Goal: Check status: Check status

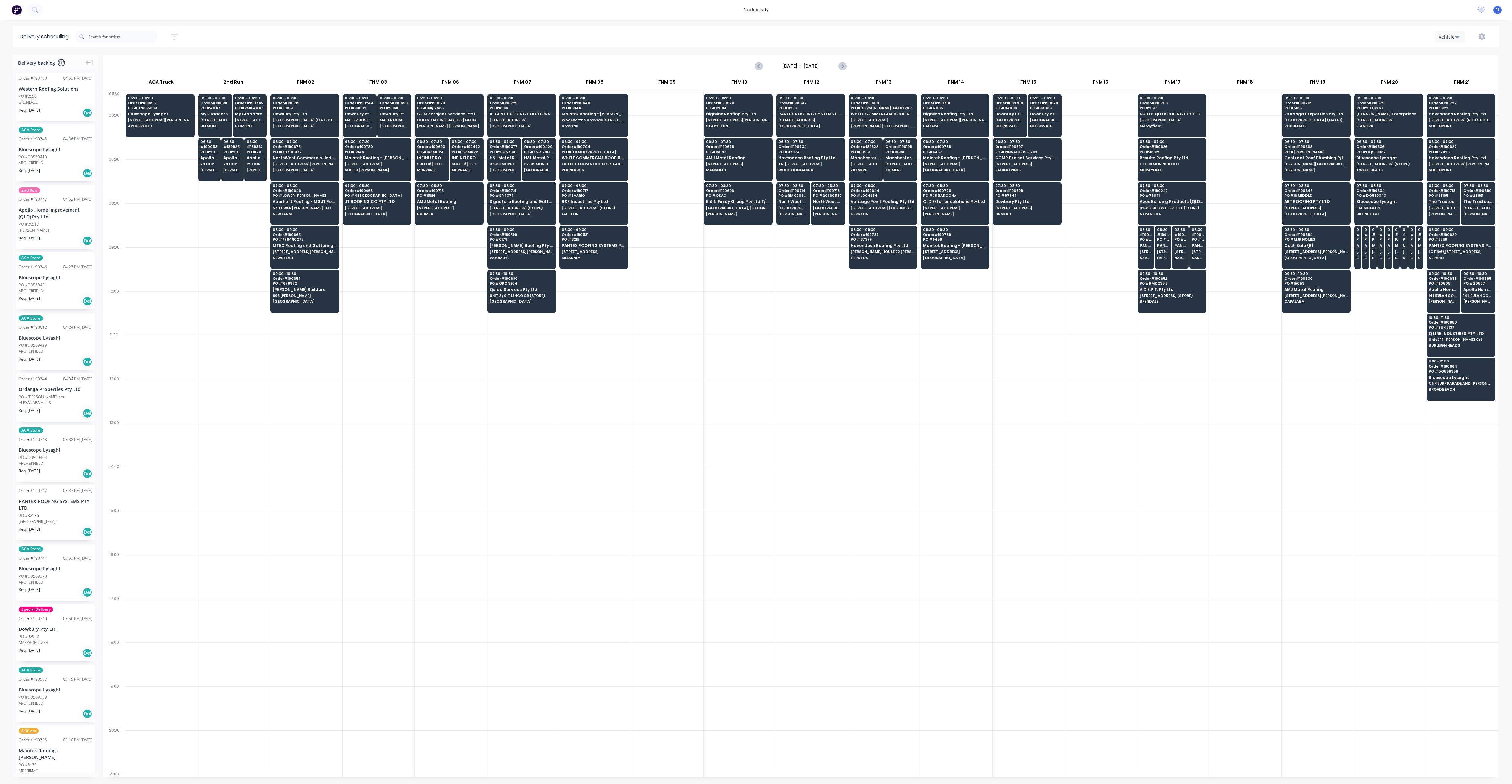
scroll to position [0, 1]
click at [99, 40] on input "text" at bounding box center [122, 36] width 69 height 13
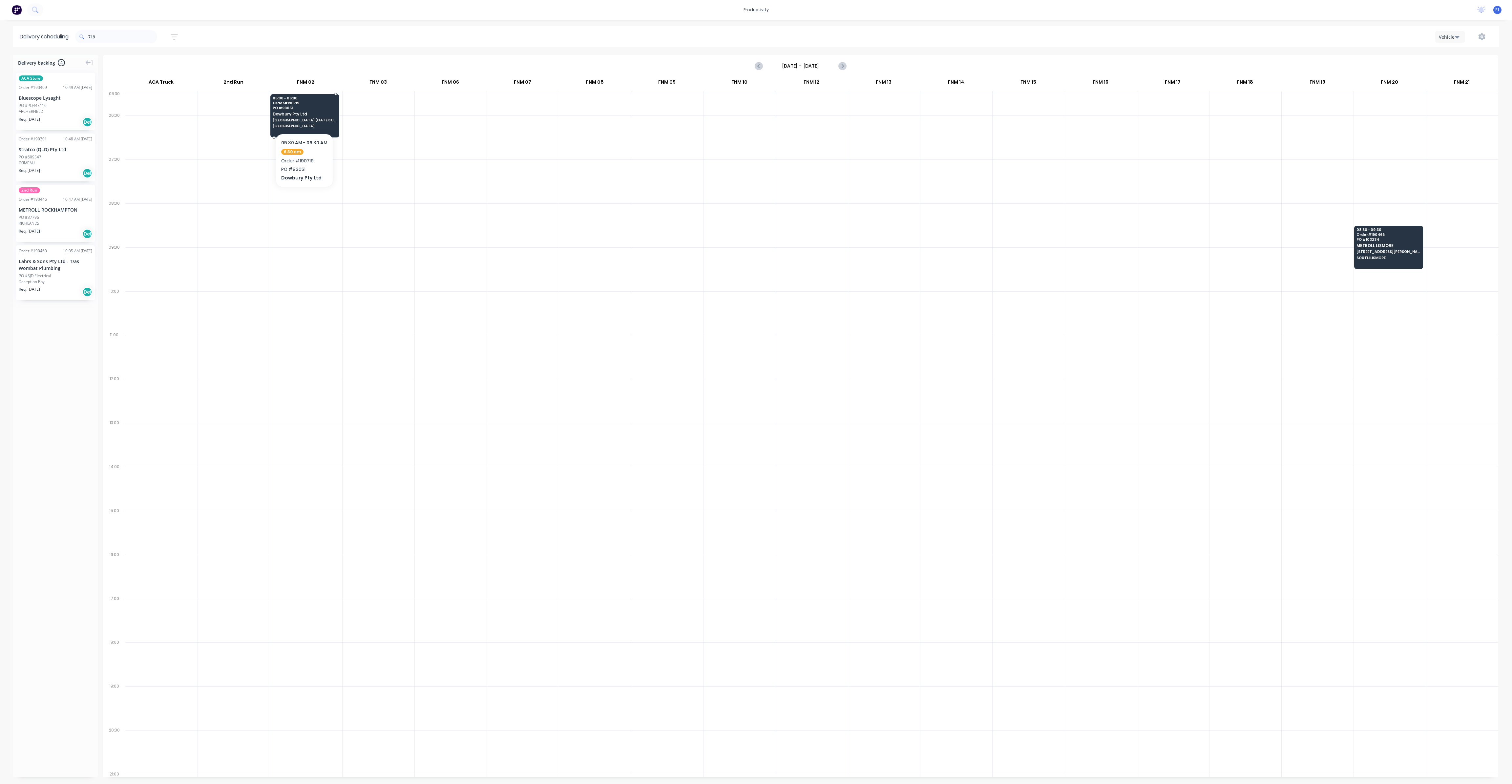
click at [310, 122] on span "[GEOGRAPHIC_DATA] (GATE 3 UHF 12) [GEOGRAPHIC_DATA]" at bounding box center [305, 120] width 63 height 4
click at [310, 123] on div "05:30 - 06:30 Order # 190719 PO # 93051 Dowbury Pty Ltd [GEOGRAPHIC_DATA] (GATE…" at bounding box center [305, 112] width 68 height 37
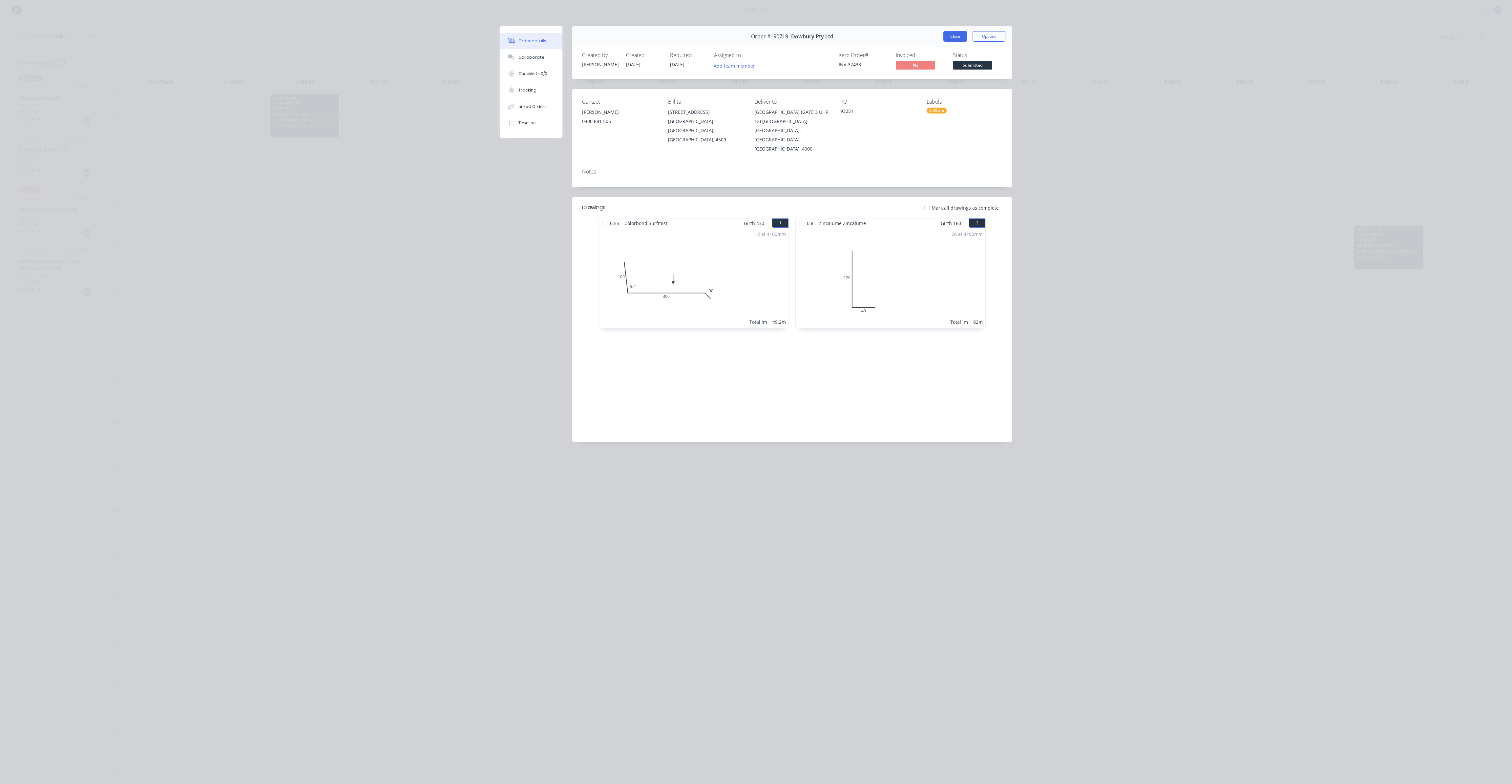
click at [950, 39] on button "Close" at bounding box center [955, 36] width 24 height 11
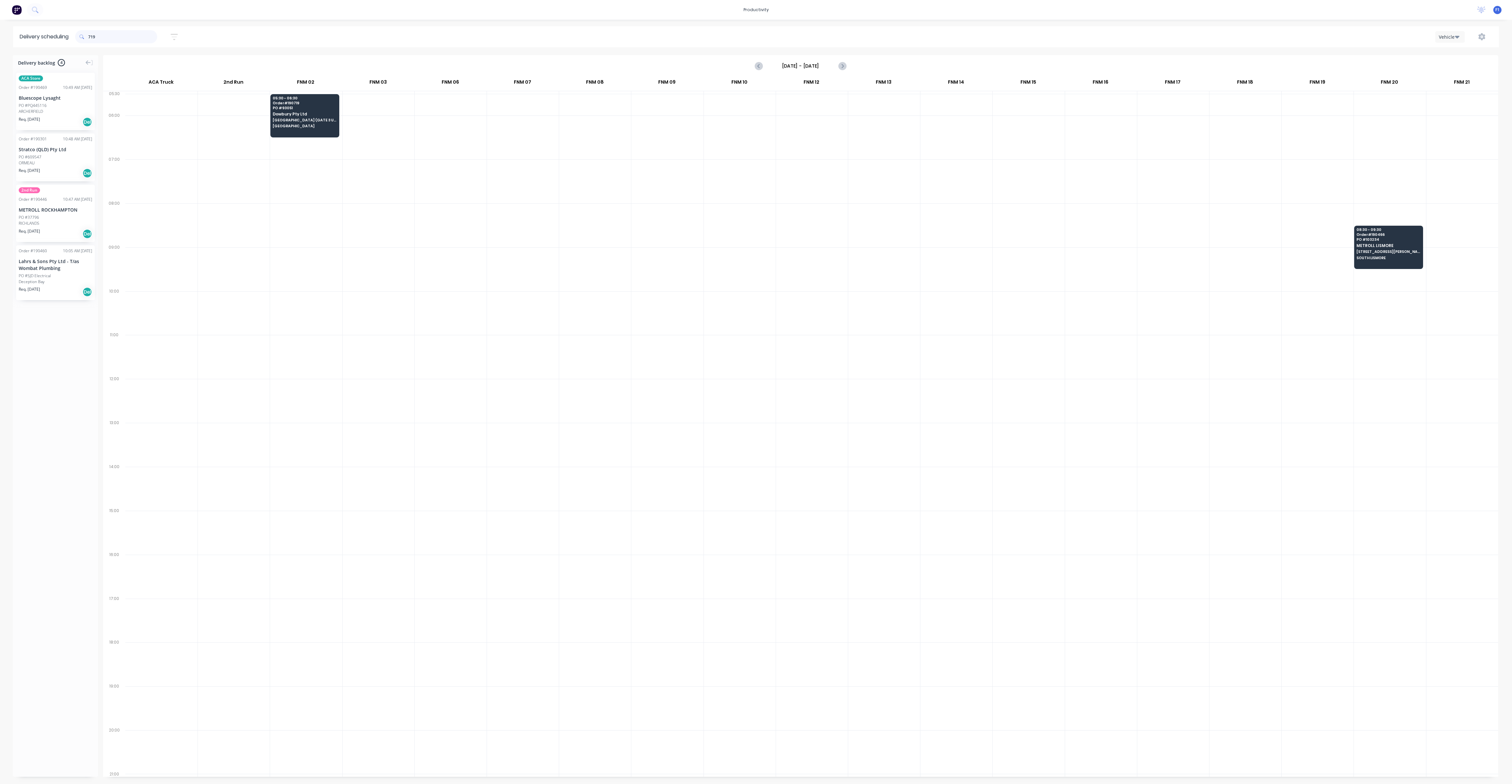
click at [109, 39] on input "719" at bounding box center [122, 36] width 69 height 13
type input "7"
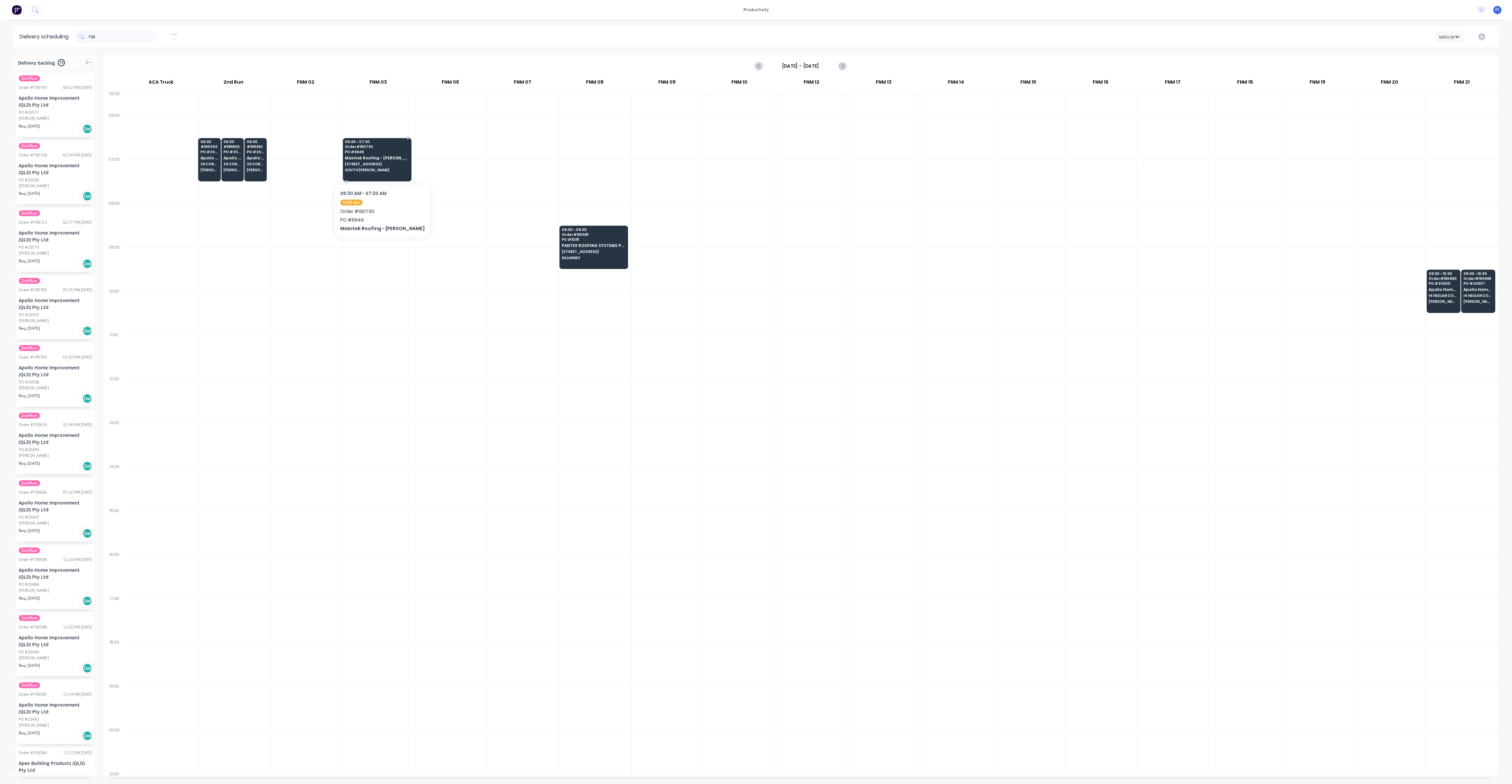
click at [380, 164] on span "[STREET_ADDRESS]" at bounding box center [377, 164] width 63 height 4
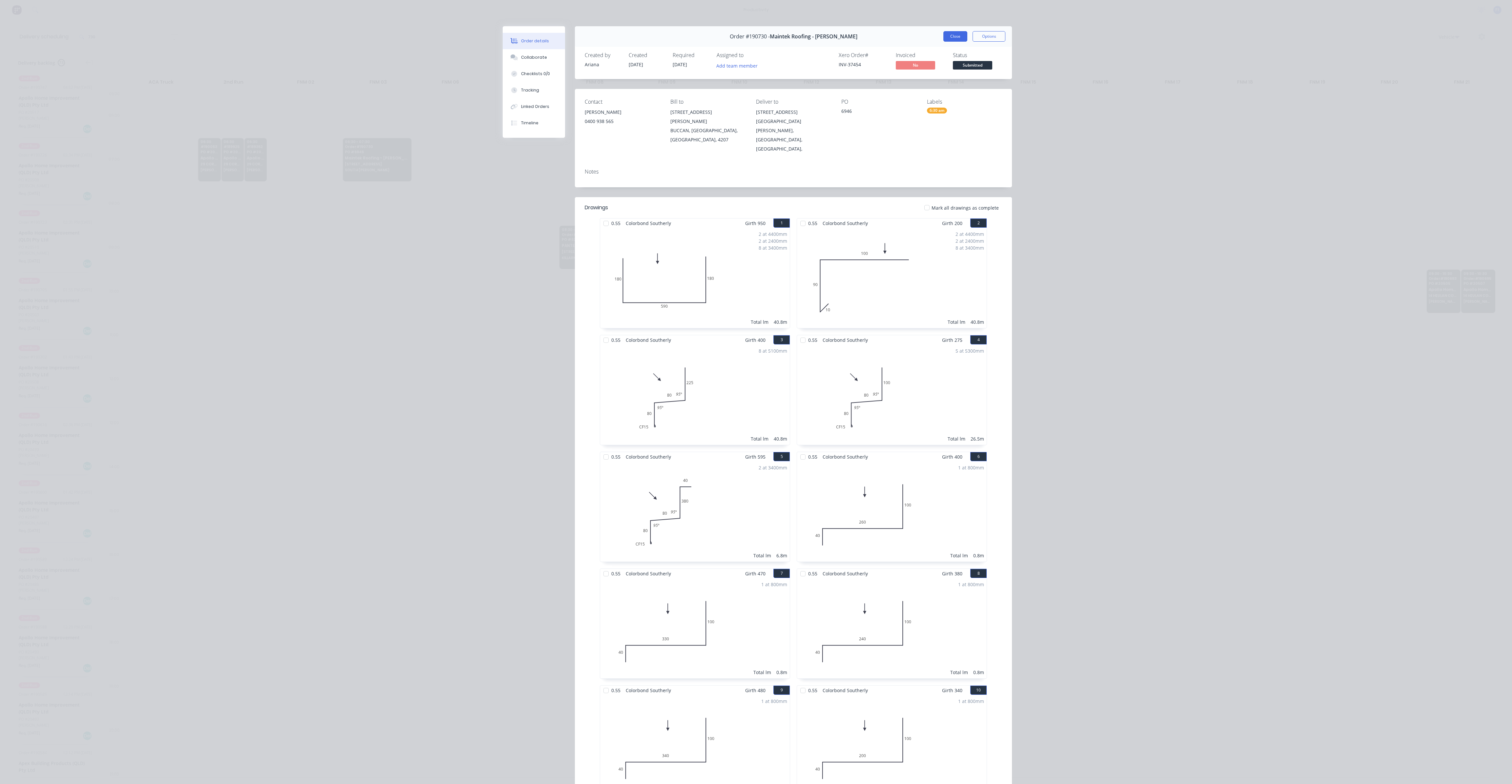
click at [947, 32] on button "Close" at bounding box center [955, 36] width 24 height 11
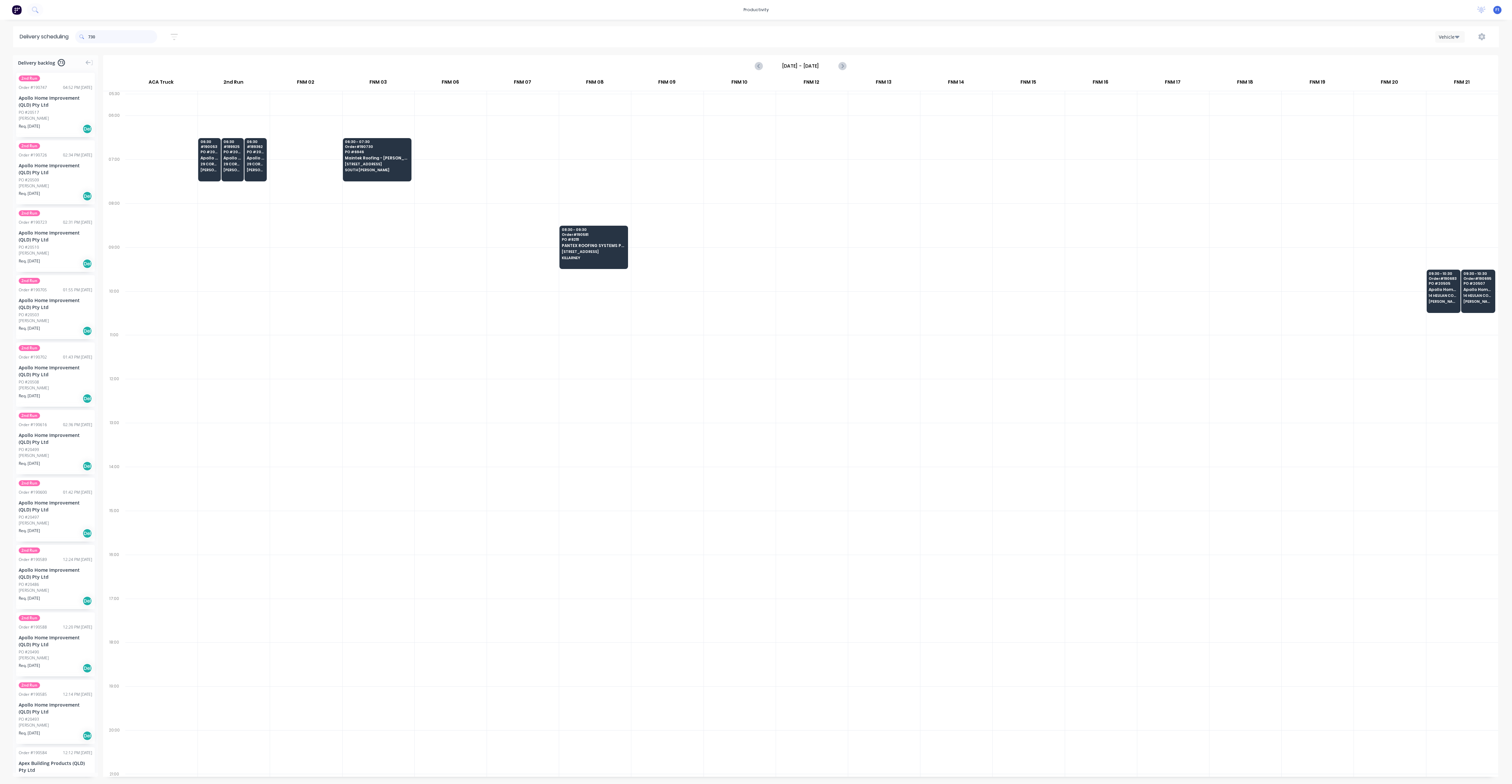
drag, startPoint x: 114, startPoint y: 36, endPoint x: 76, endPoint y: 38, distance: 38.1
click at [76, 38] on header "Delivery scheduling 730 Sort by Most recent Created date Required date Order nu…" at bounding box center [755, 37] width 1486 height 21
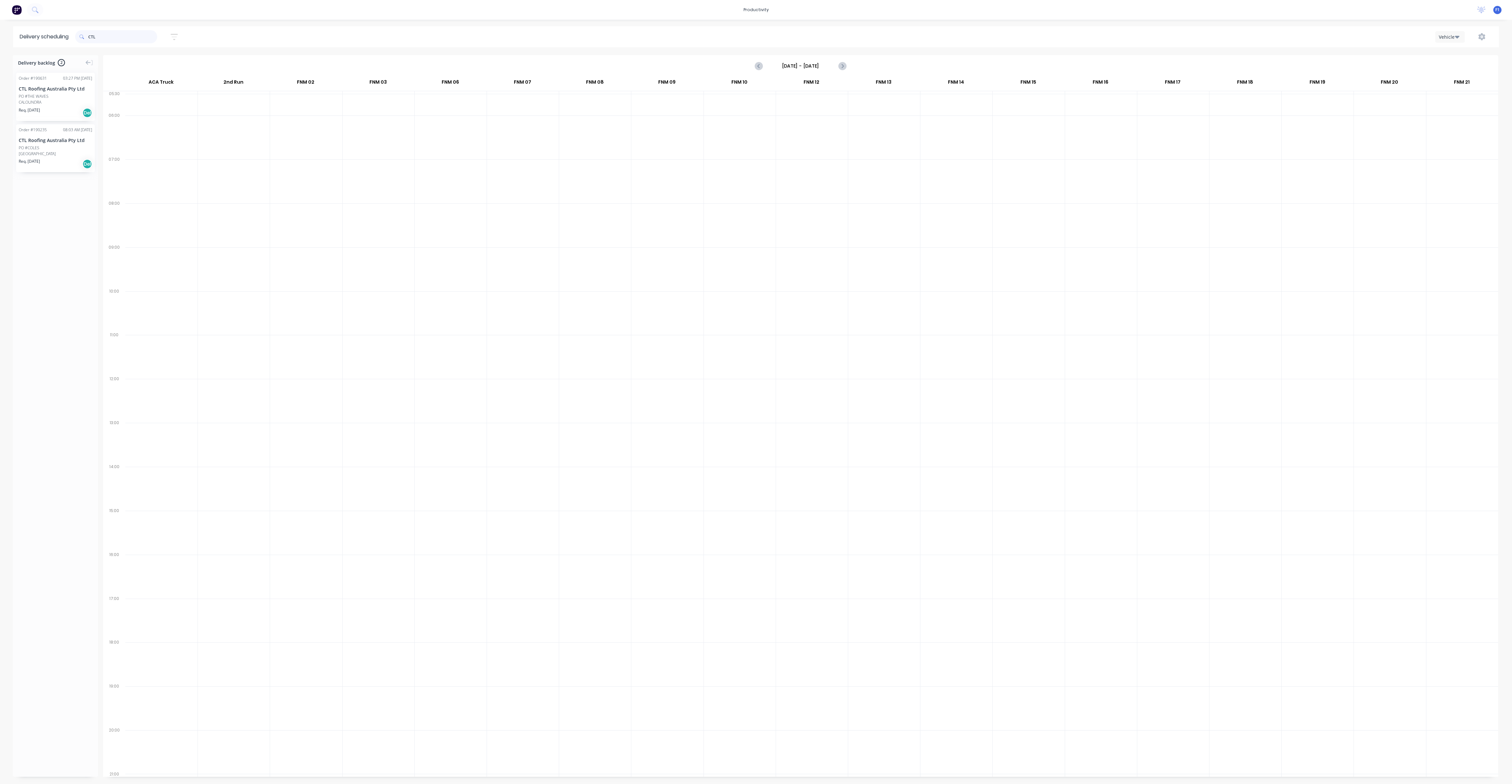
type input "CTL"
click at [55, 97] on div "PO #THE WAVES" at bounding box center [55, 96] width 73 height 6
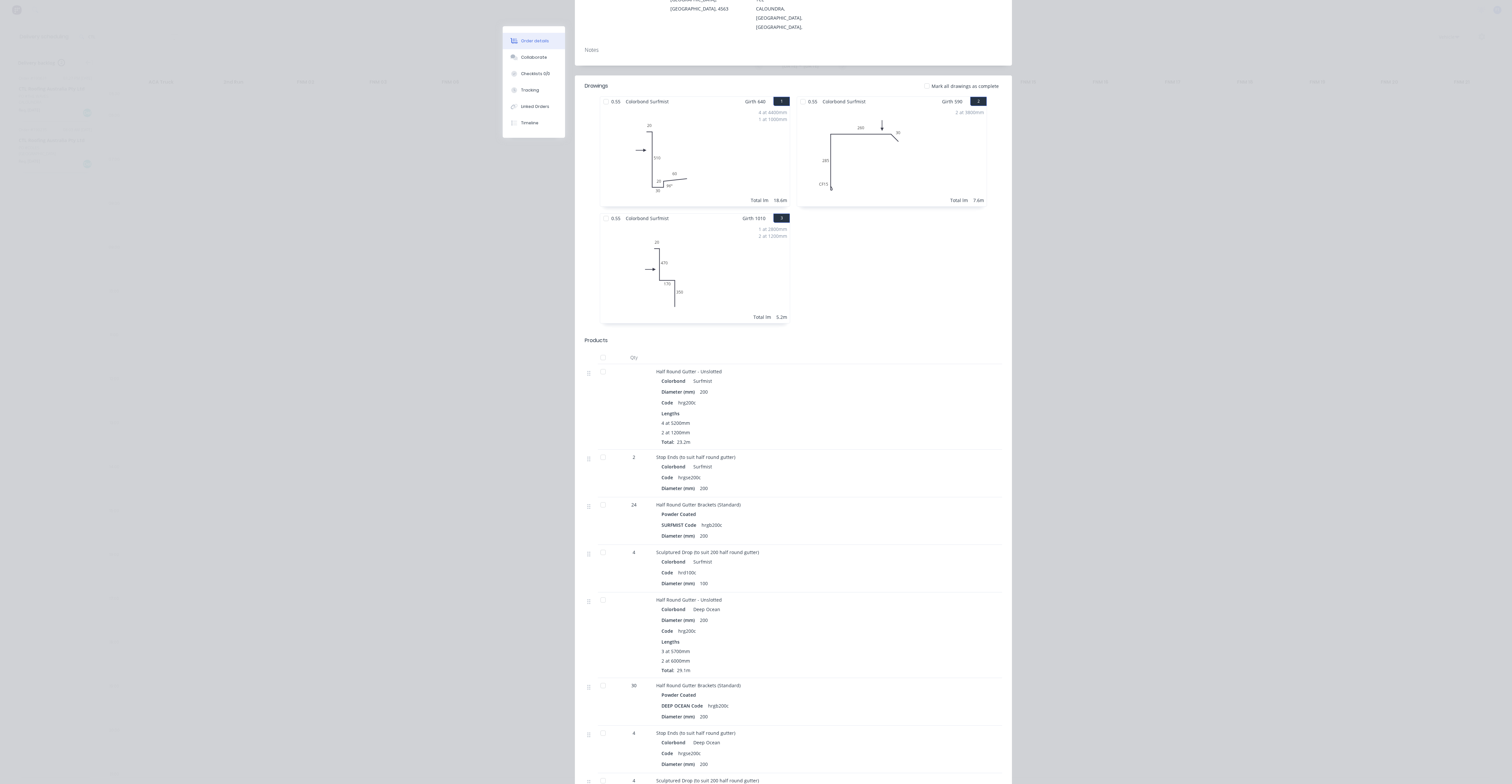
scroll to position [0, 0]
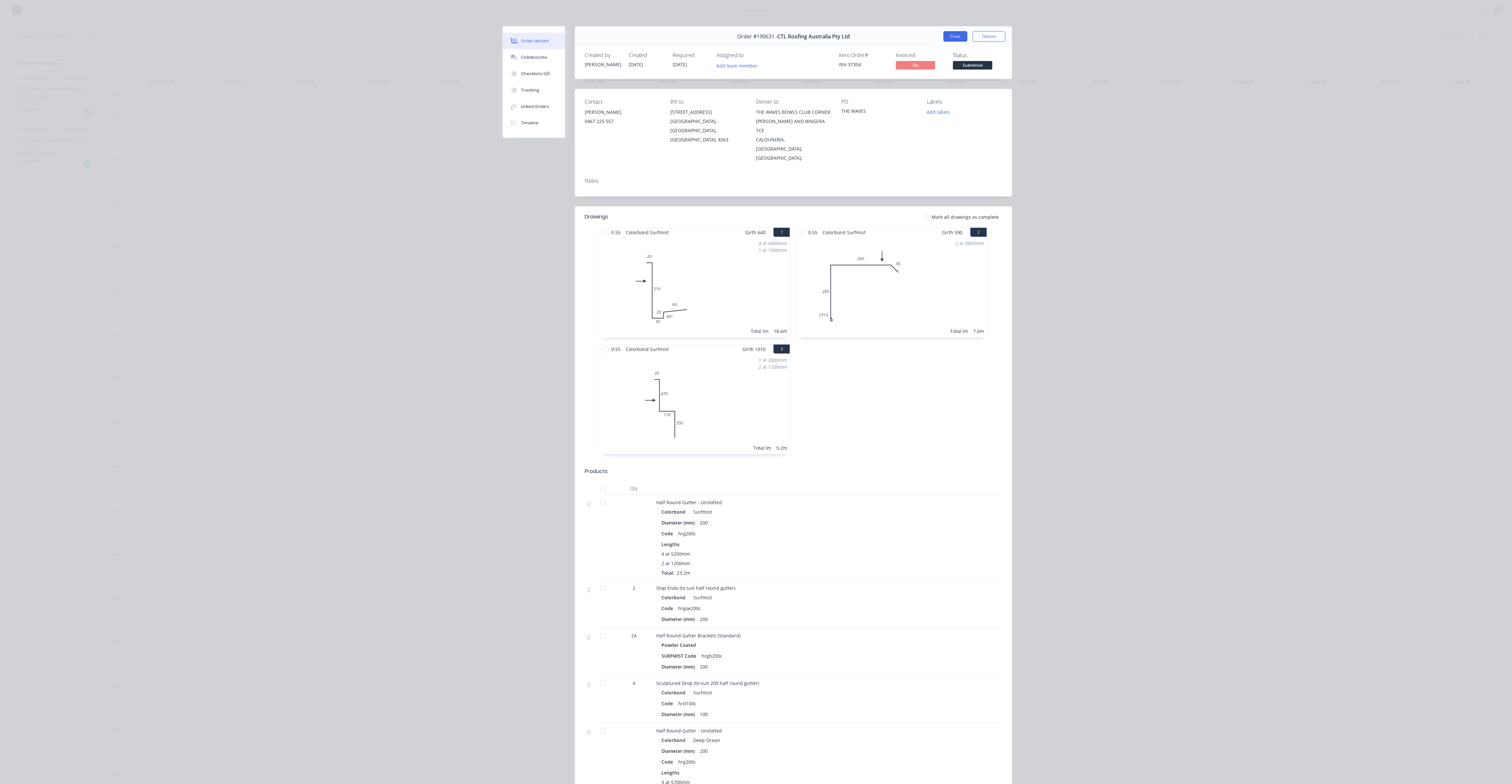
click at [960, 39] on button "Close" at bounding box center [955, 36] width 24 height 11
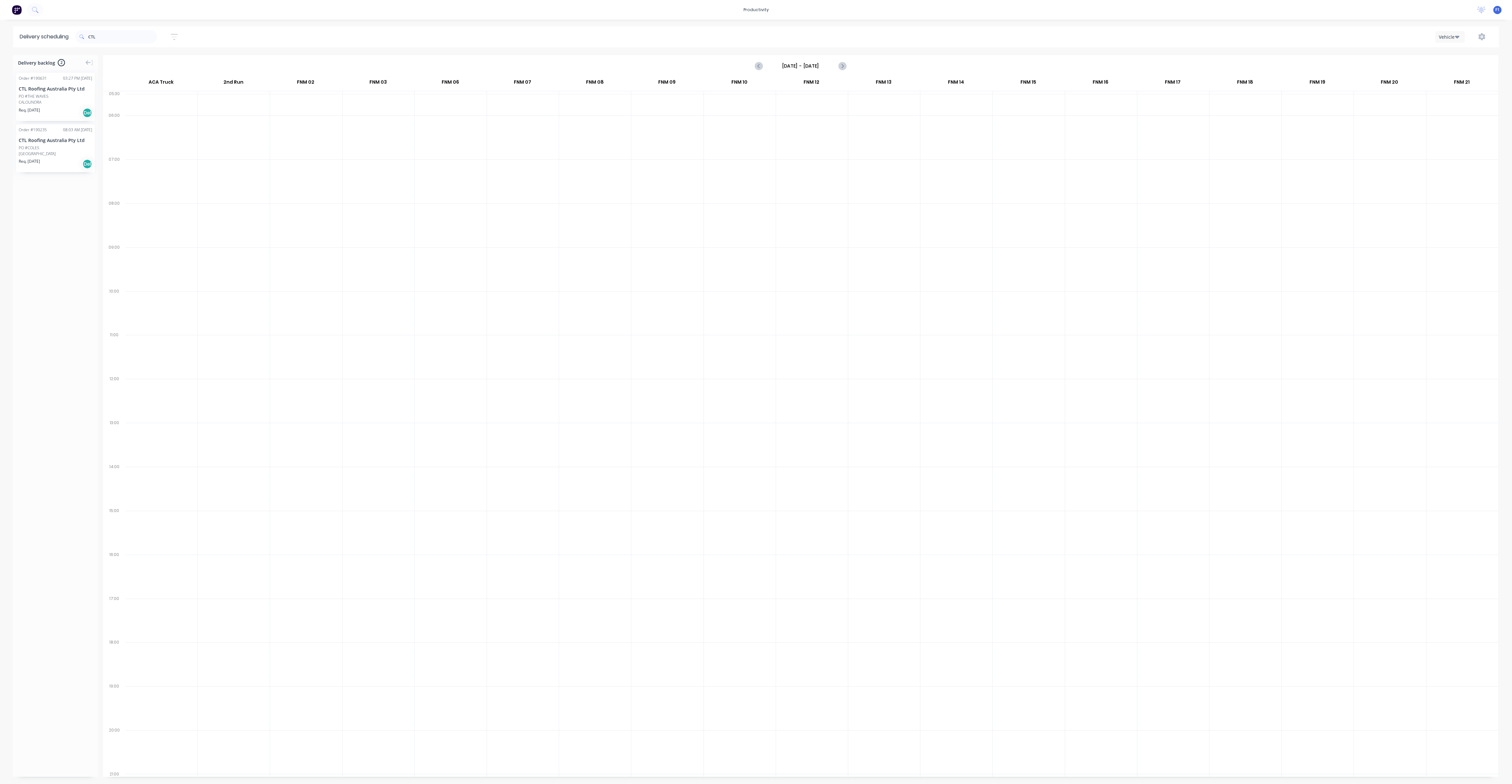
click at [52, 153] on div "[GEOGRAPHIC_DATA]" at bounding box center [55, 154] width 73 height 6
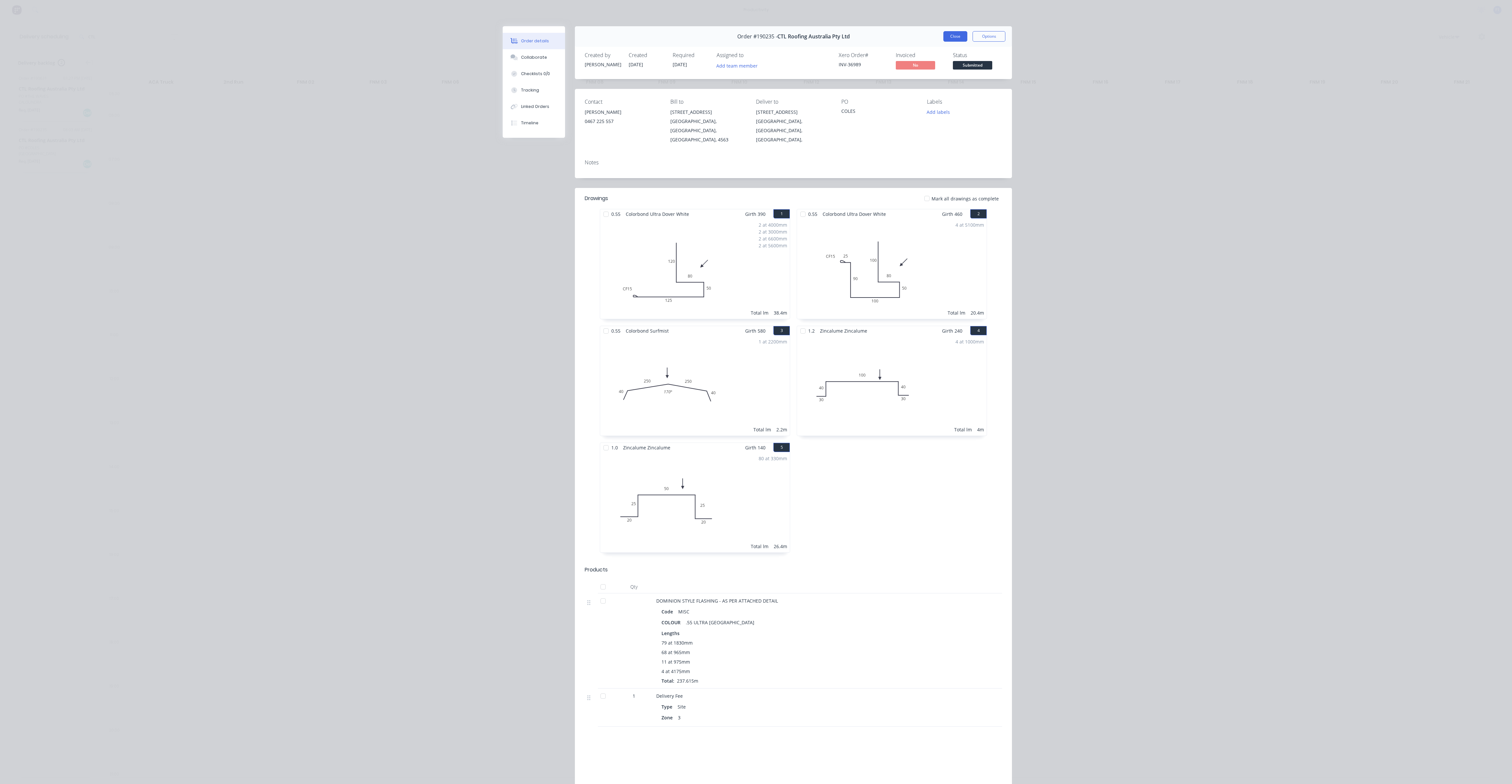
click at [954, 39] on button "Close" at bounding box center [955, 36] width 24 height 11
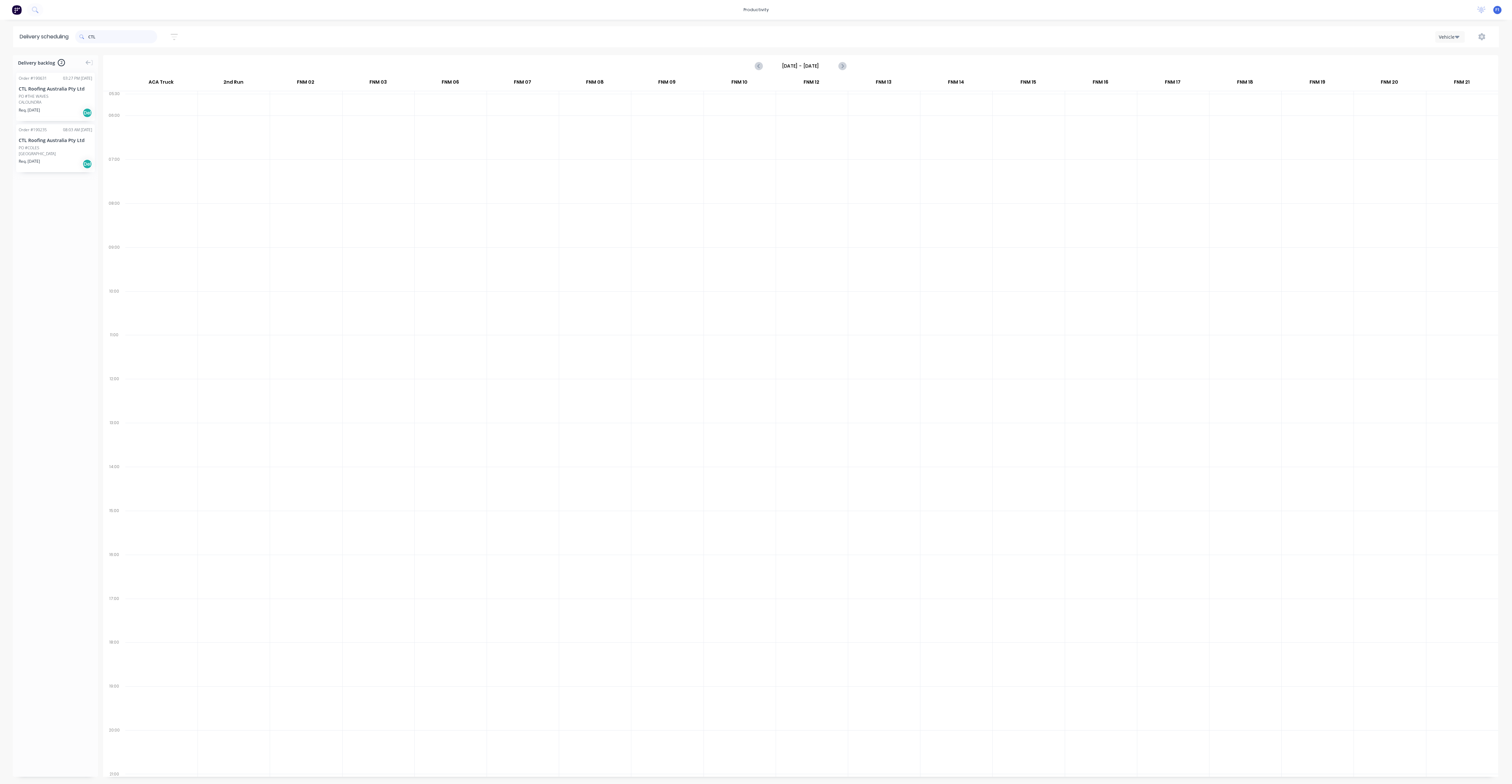
drag, startPoint x: 127, startPoint y: 39, endPoint x: 68, endPoint y: 31, distance: 59.5
click at [68, 31] on header "Delivery scheduling CTL Sort by Most recent Created date Required date Order nu…" at bounding box center [755, 37] width 1486 height 21
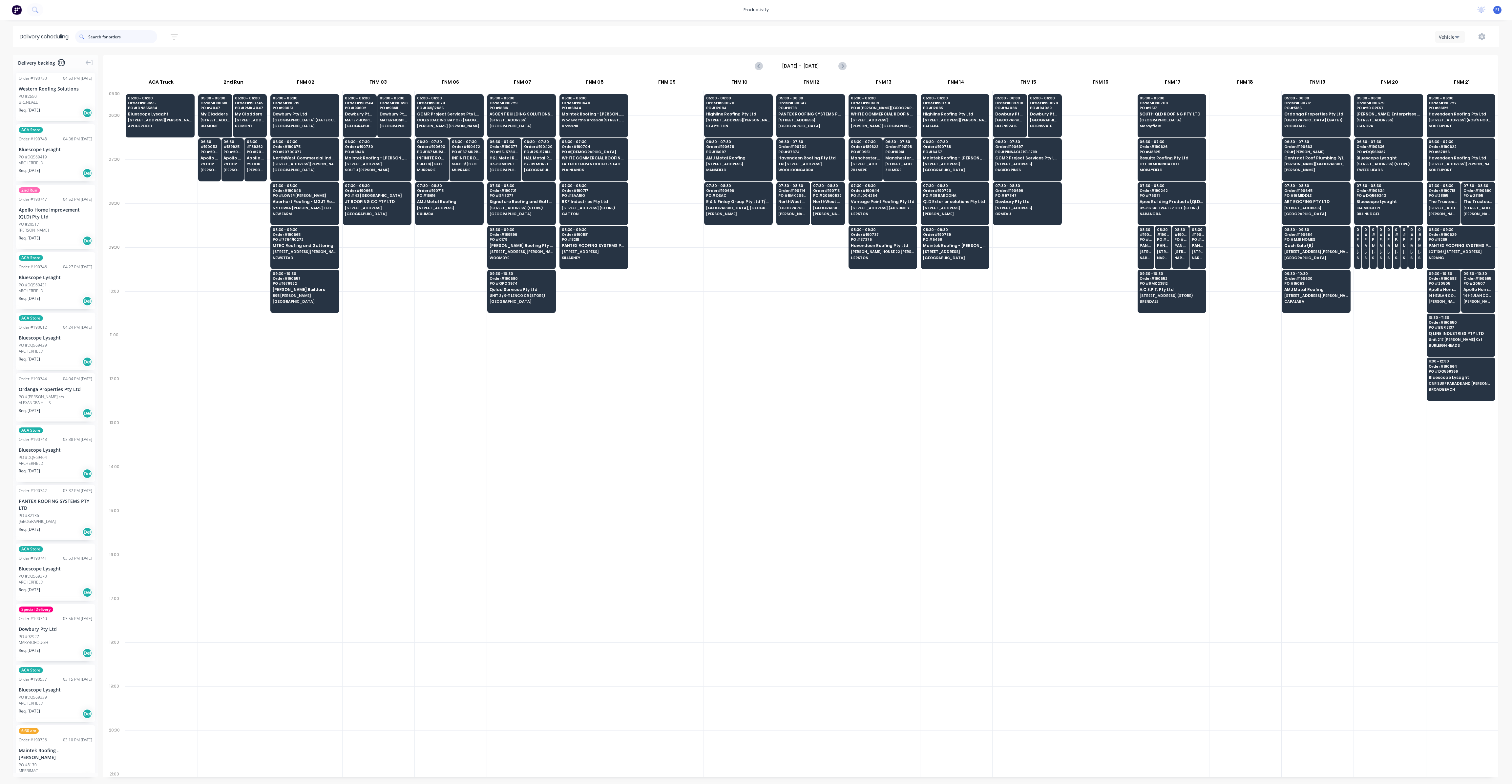
click at [99, 40] on input "text" at bounding box center [122, 36] width 69 height 13
click at [95, 39] on input "text" at bounding box center [122, 36] width 69 height 13
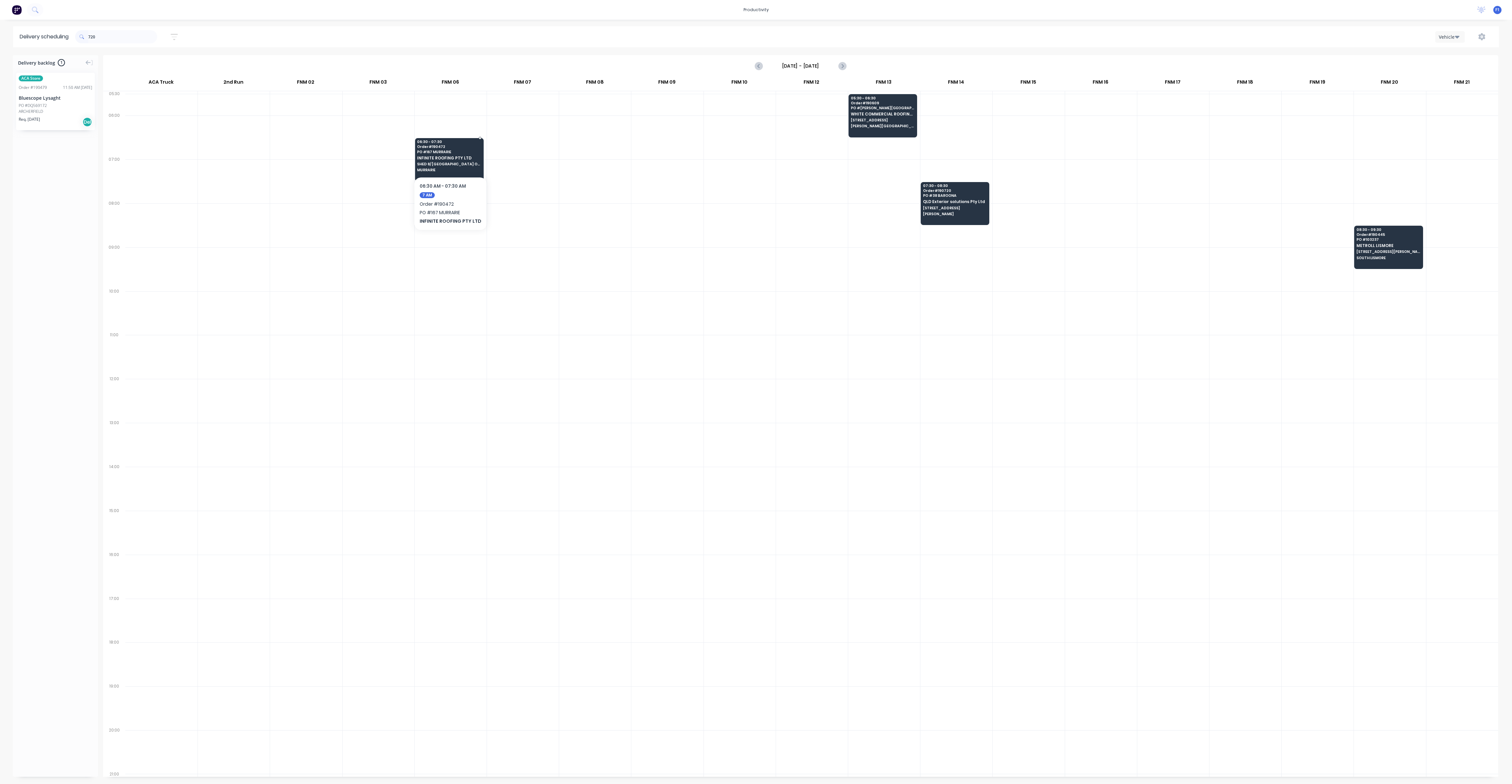
click at [460, 171] on span "MURRARIE" at bounding box center [449, 170] width 63 height 4
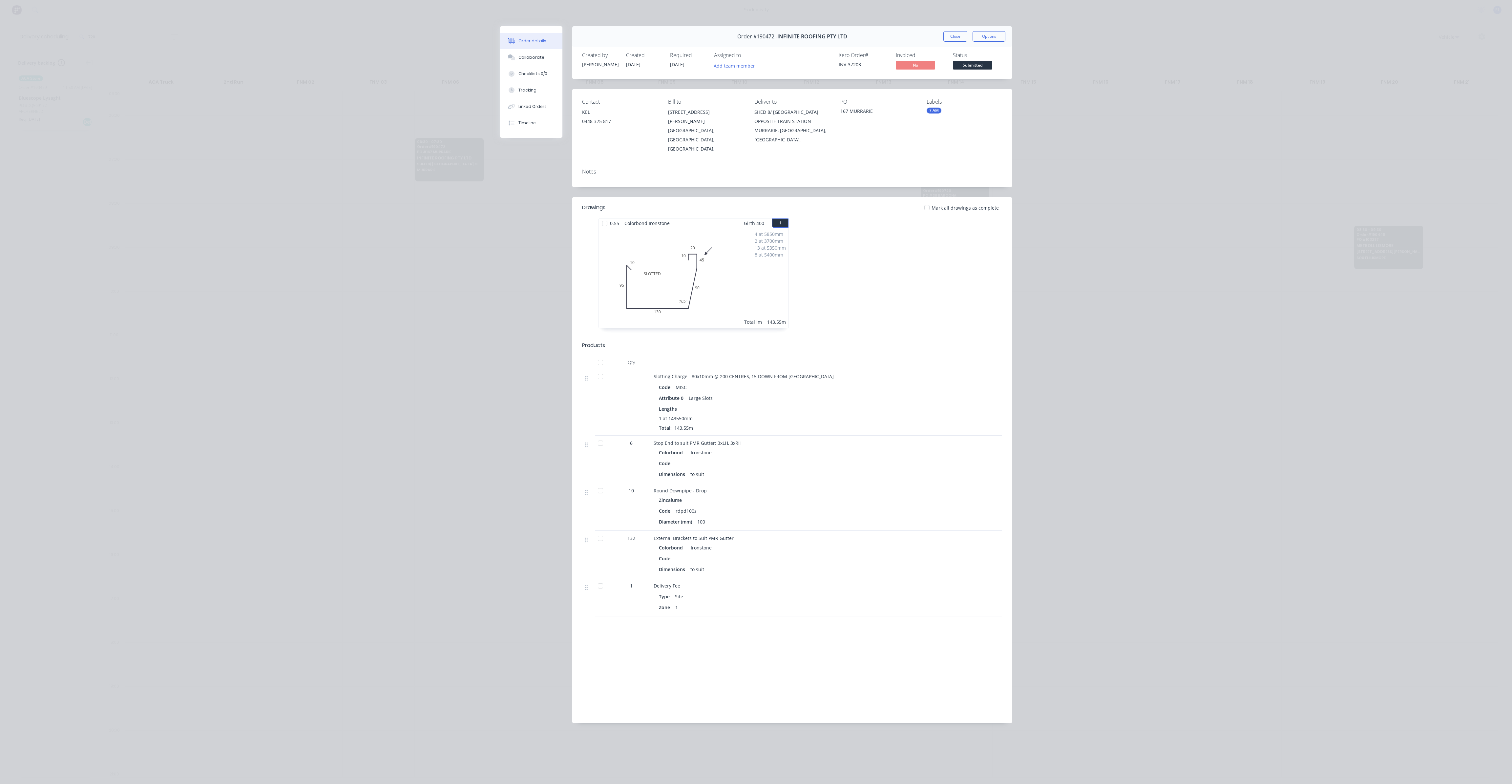
click at [956, 36] on button "Close" at bounding box center [955, 36] width 24 height 11
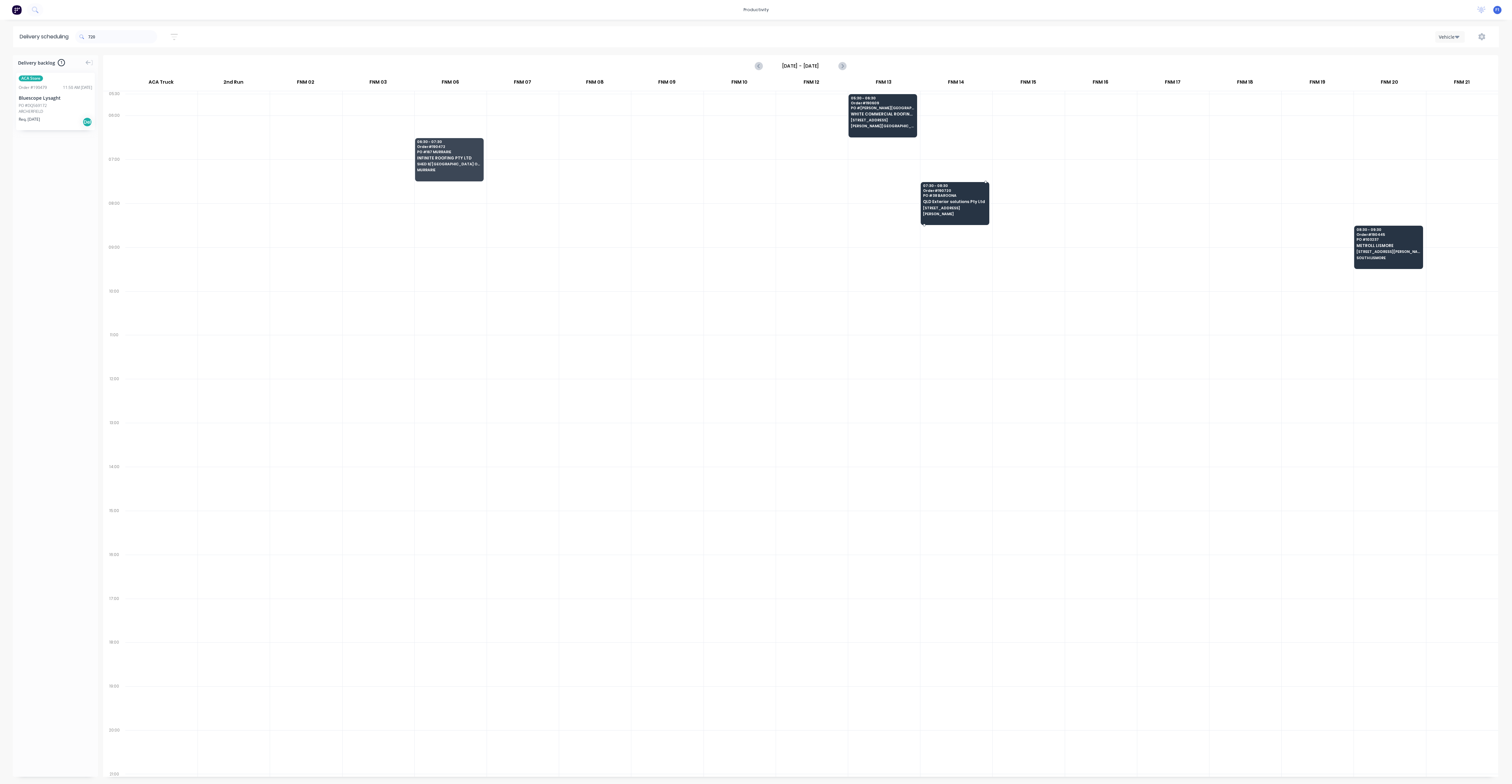
click at [946, 198] on div "07:30 - 08:30 Order # 190720 PO # 38 BAROONA QLD Exterior solutions Pty Ltd [ST…" at bounding box center [955, 200] width 68 height 37
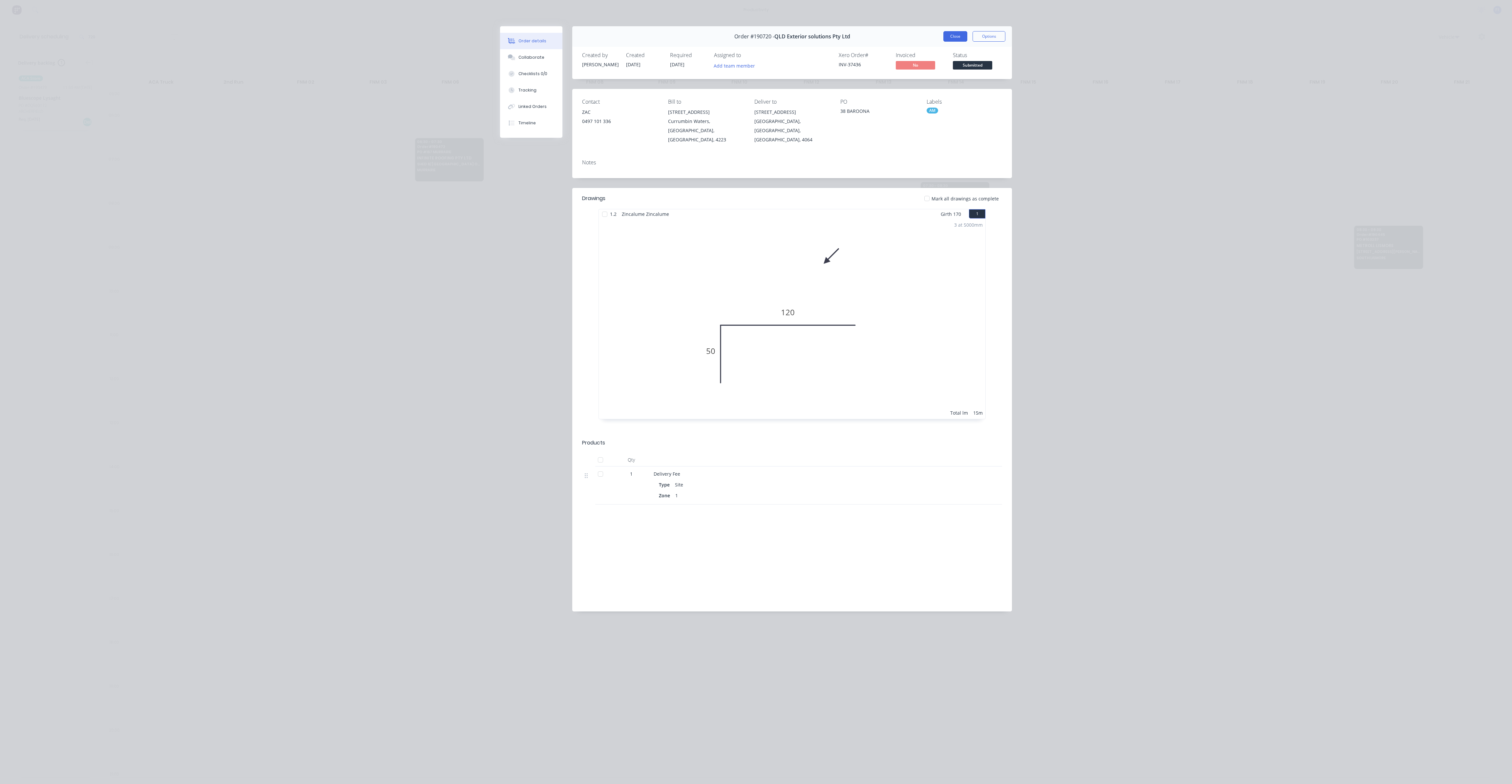
click at [954, 38] on button "Close" at bounding box center [955, 36] width 24 height 11
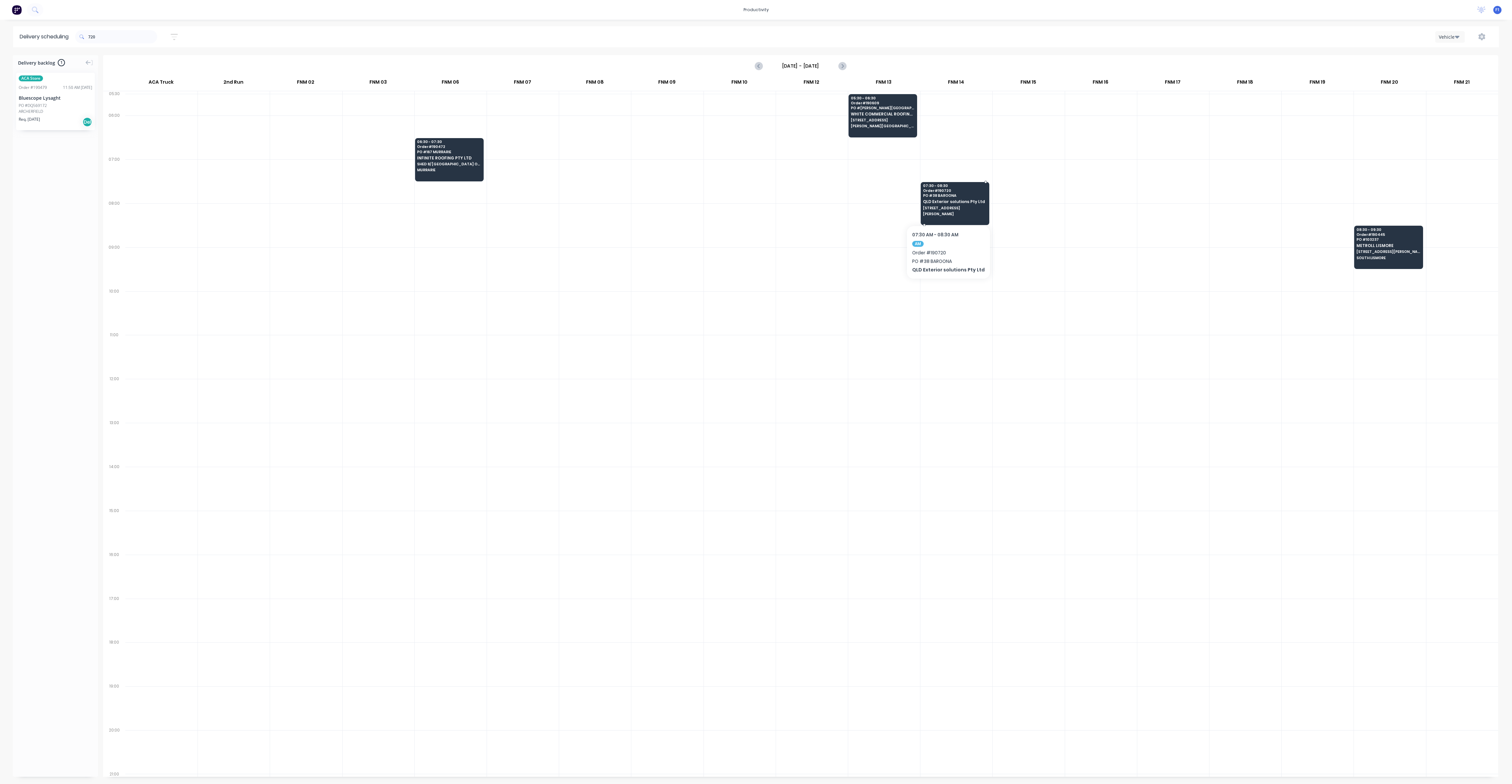
click at [944, 206] on span "[STREET_ADDRESS]" at bounding box center [955, 208] width 63 height 4
click at [944, 204] on div "07:30 - 08:30 Order # 190720 PO # 38 BAROONA QLD Exterior solutions Pty Ltd [ST…" at bounding box center [955, 200] width 68 height 37
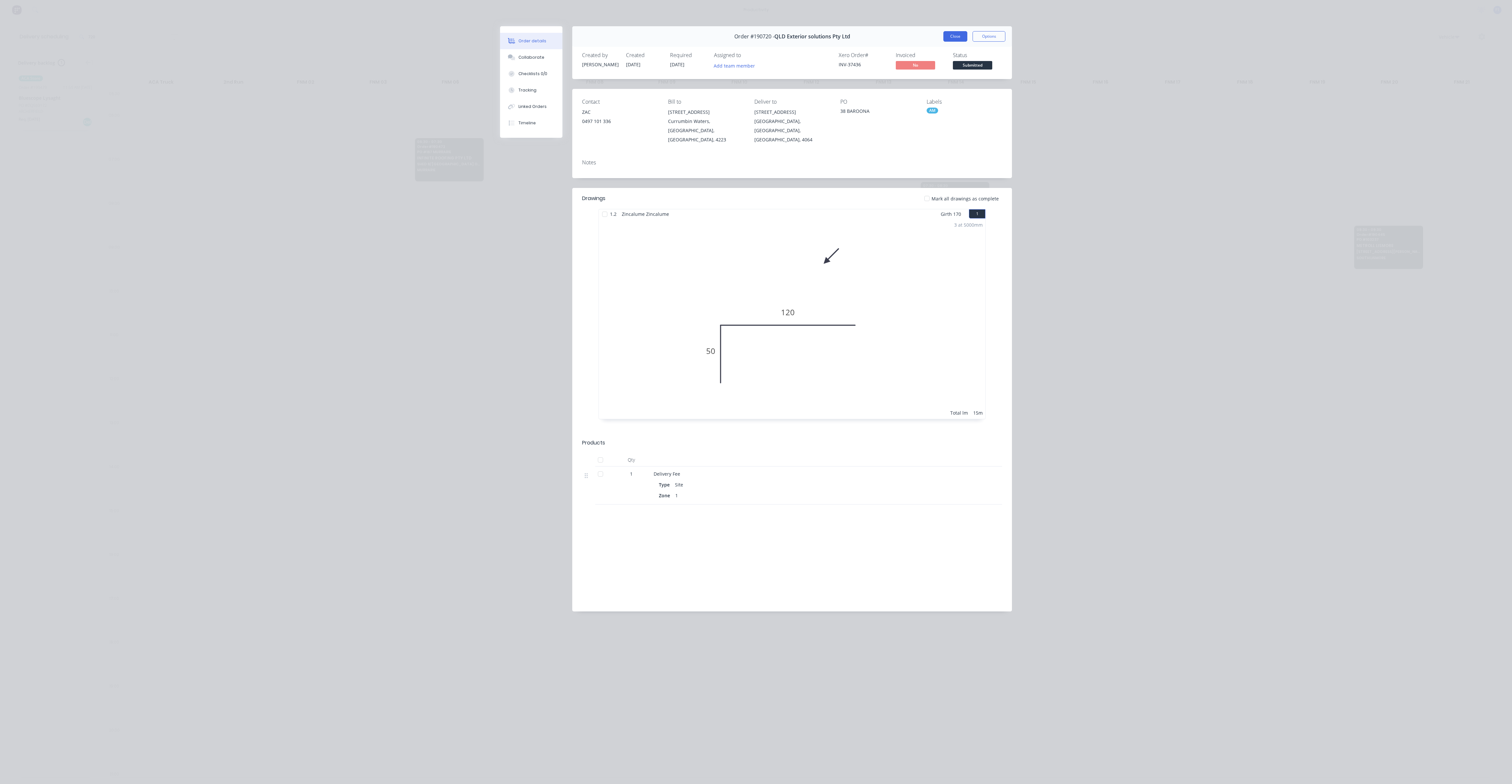
click at [956, 34] on button "Close" at bounding box center [955, 36] width 24 height 11
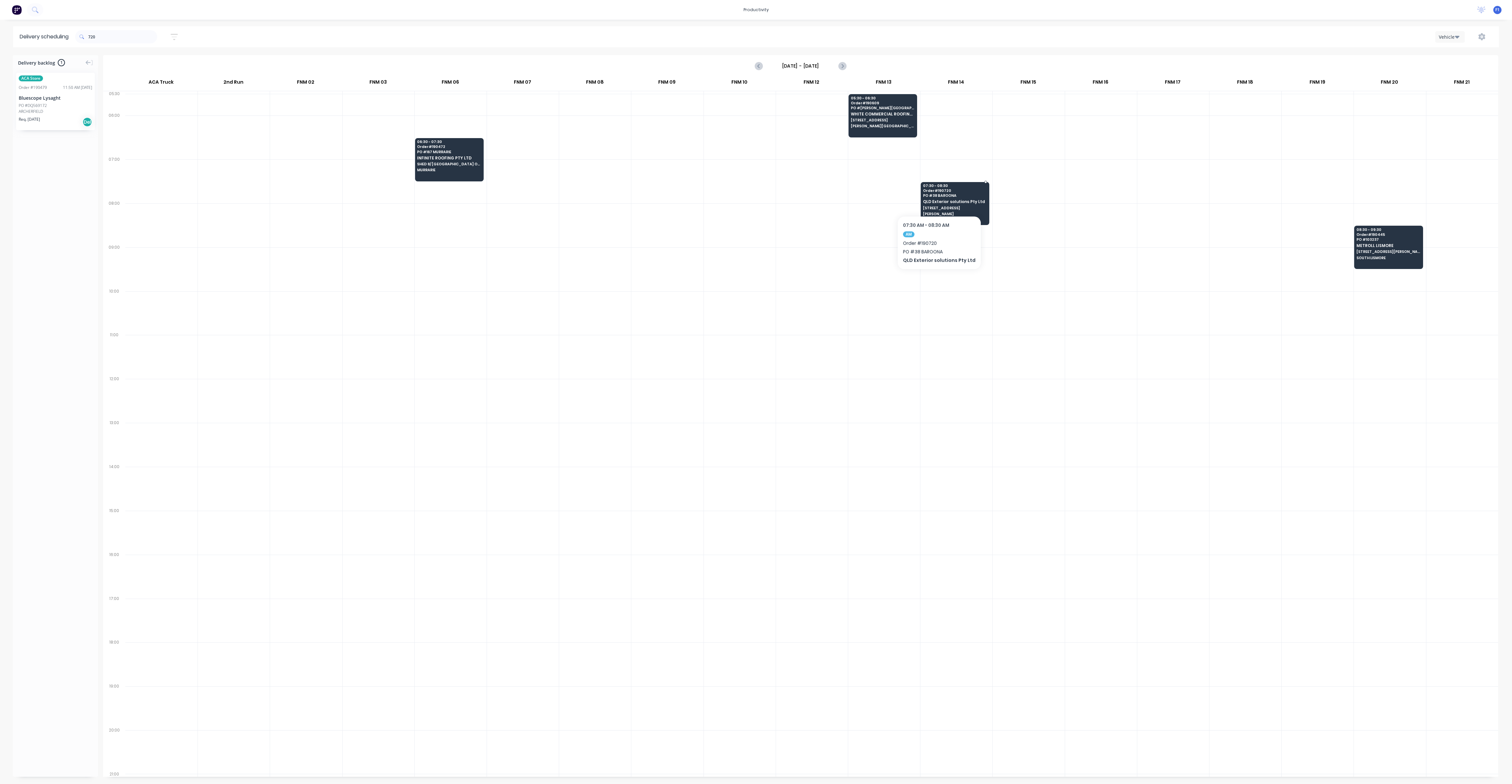
click at [936, 196] on span "PO # 38 BAROONA" at bounding box center [955, 195] width 63 height 4
click at [936, 195] on span "PO # 38 BAROONA" at bounding box center [955, 195] width 63 height 4
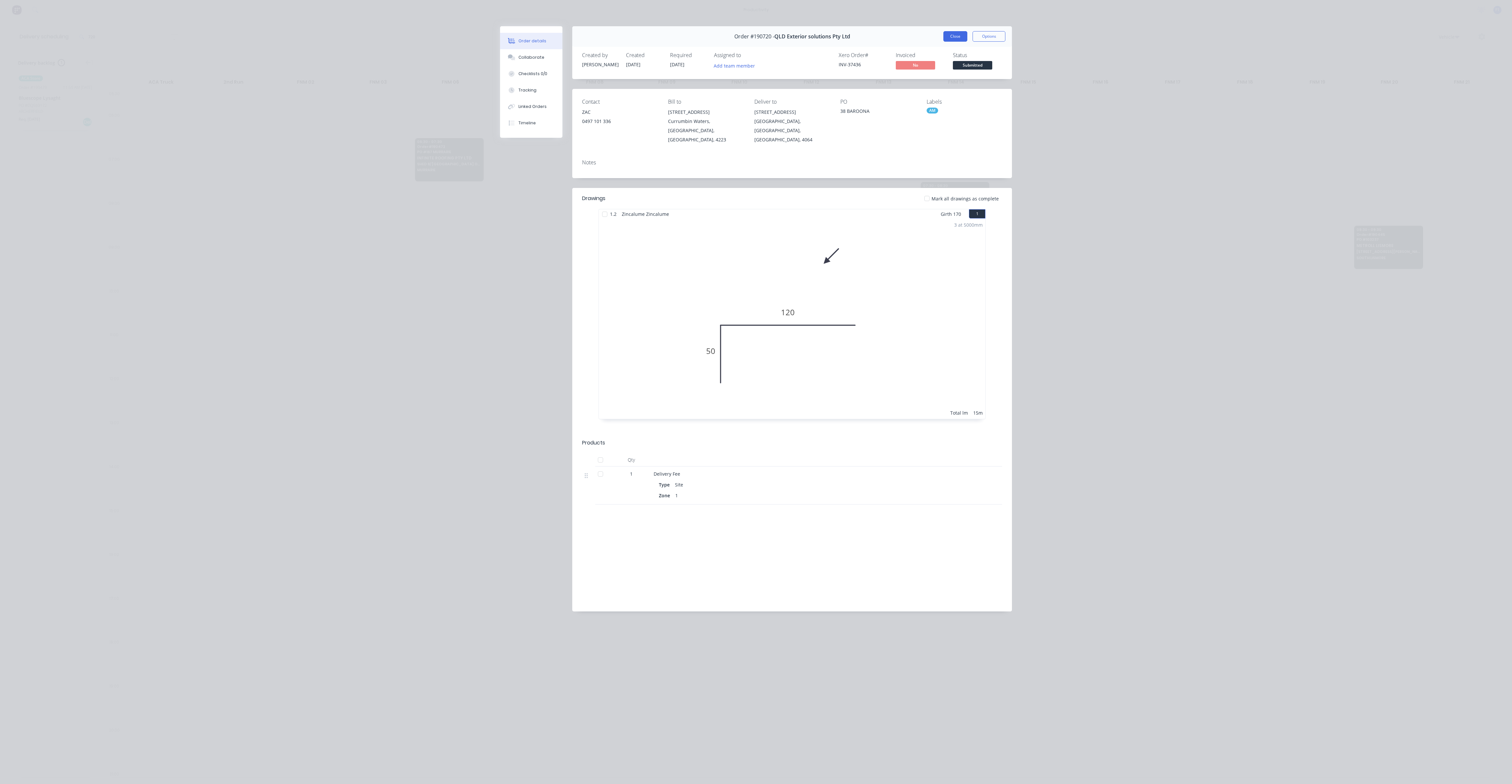
click at [950, 38] on button "Close" at bounding box center [955, 36] width 24 height 11
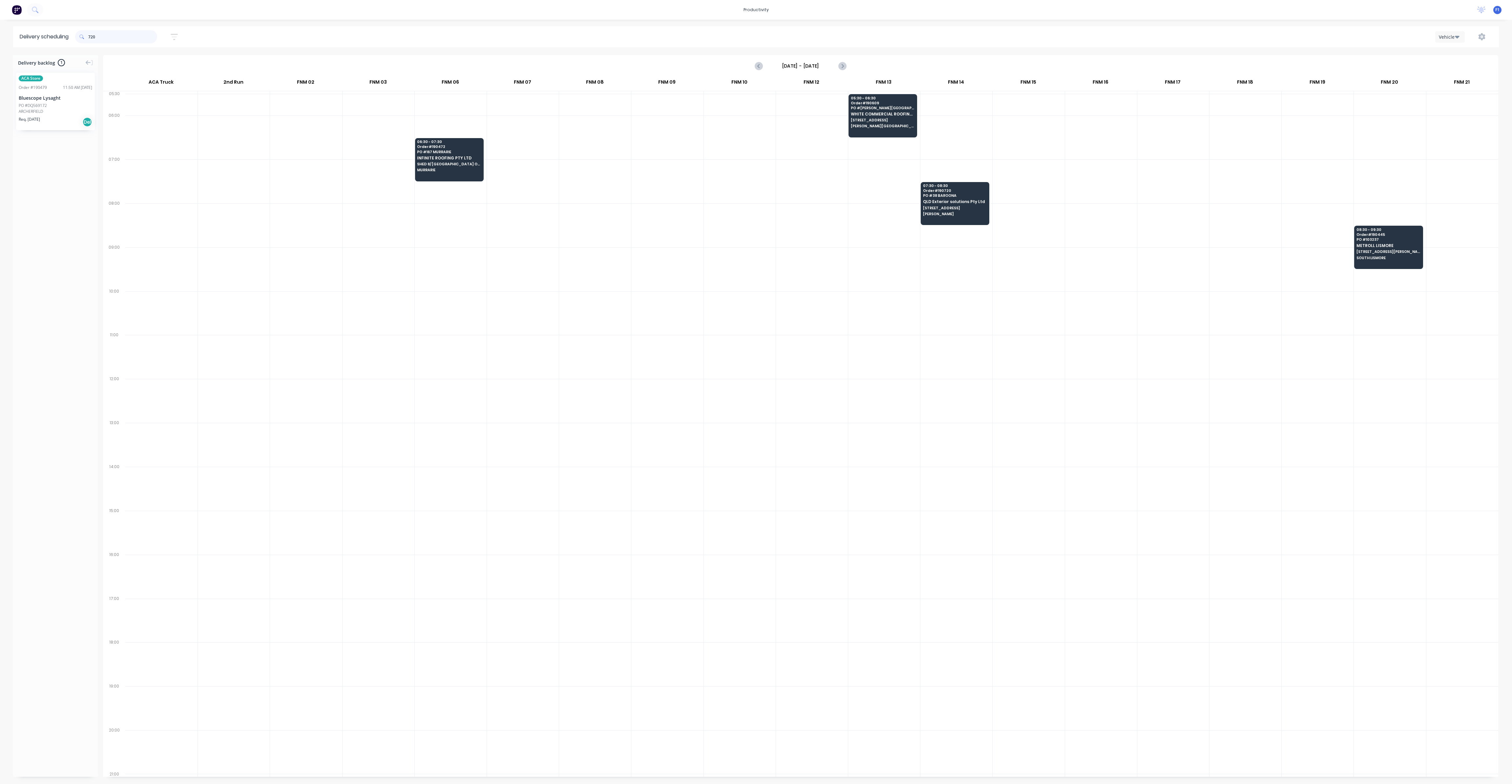
click at [119, 32] on input "720" at bounding box center [122, 36] width 69 height 13
type input "7"
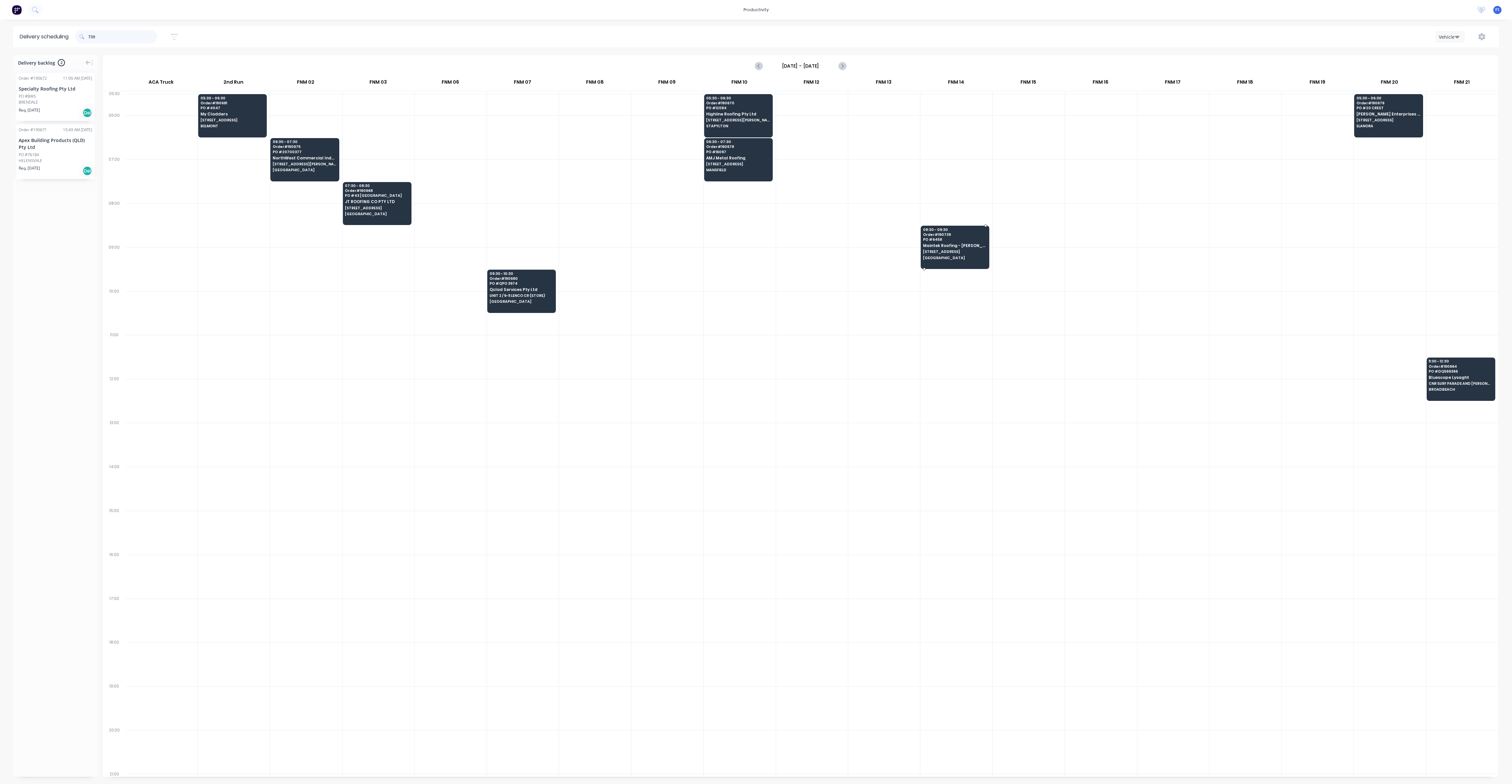
type input "739"
click at [950, 248] on div "08:30 - 09:30 Order # 190739 PO # 6458 Maintek Roofing - [PERSON_NAME] [STREET_…" at bounding box center [955, 244] width 68 height 37
click at [951, 248] on div "08:30 - 09:30 Order # 190739 PO # 6458 Maintek Roofing - [PERSON_NAME] [STREET_…" at bounding box center [955, 244] width 68 height 37
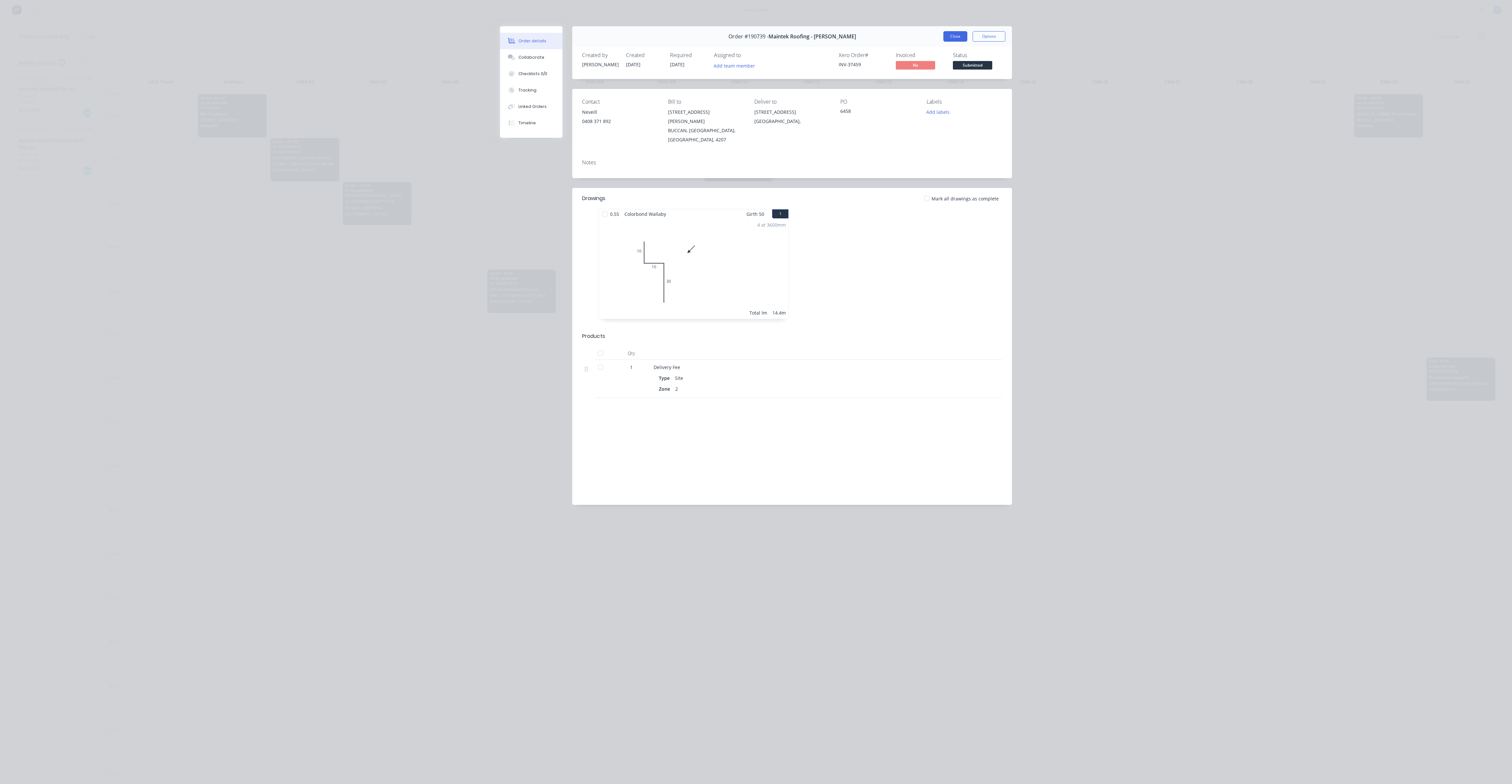
click at [953, 39] on button "Close" at bounding box center [955, 36] width 24 height 11
